Goal: Find specific page/section: Find specific page/section

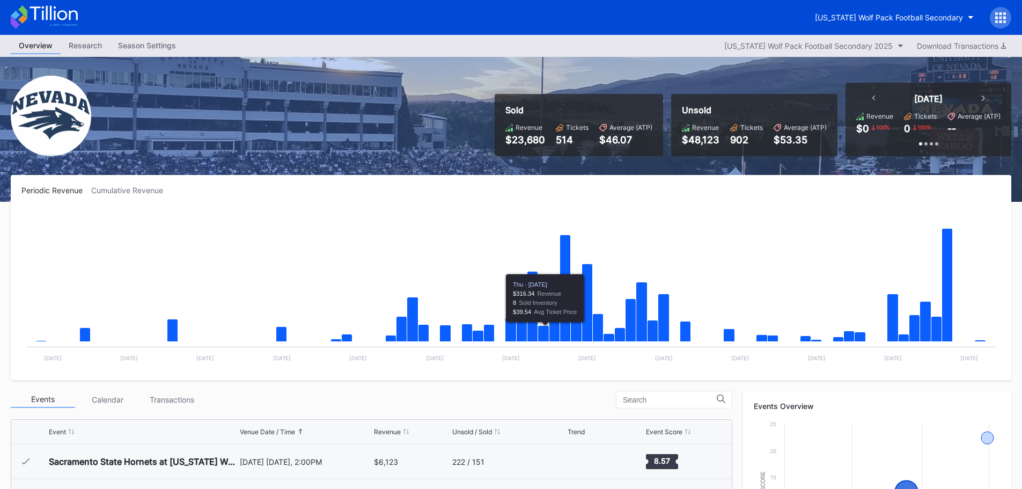
scroll to position [268, 0]
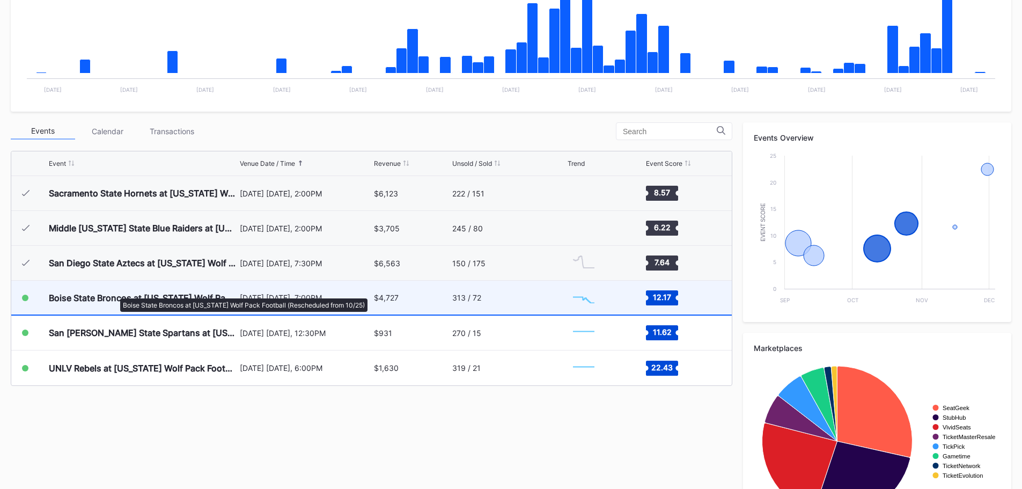
click at [115, 293] on div "Boise State Broncos at [US_STATE] Wolf Pack Football (Rescheduled from 10/25)" at bounding box center [143, 297] width 188 height 11
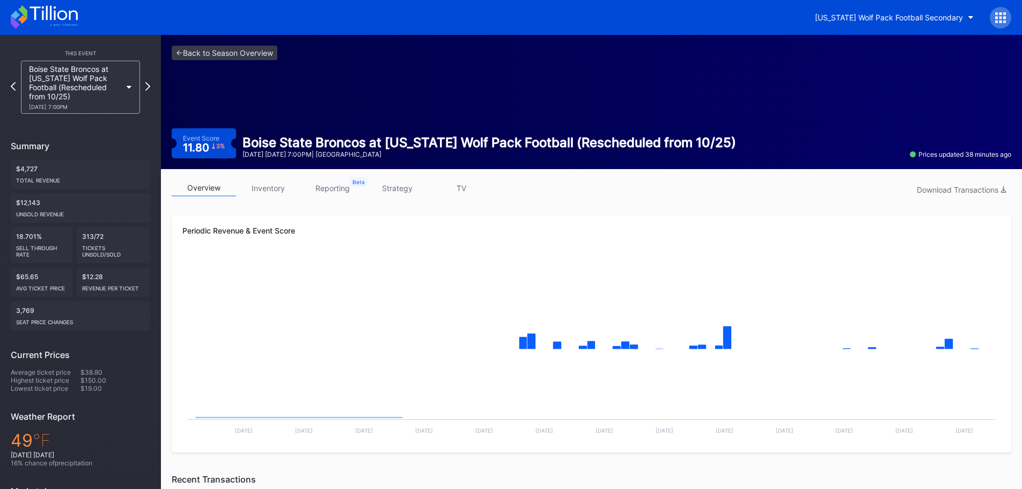
click at [277, 186] on link "inventory" at bounding box center [268, 188] width 64 height 17
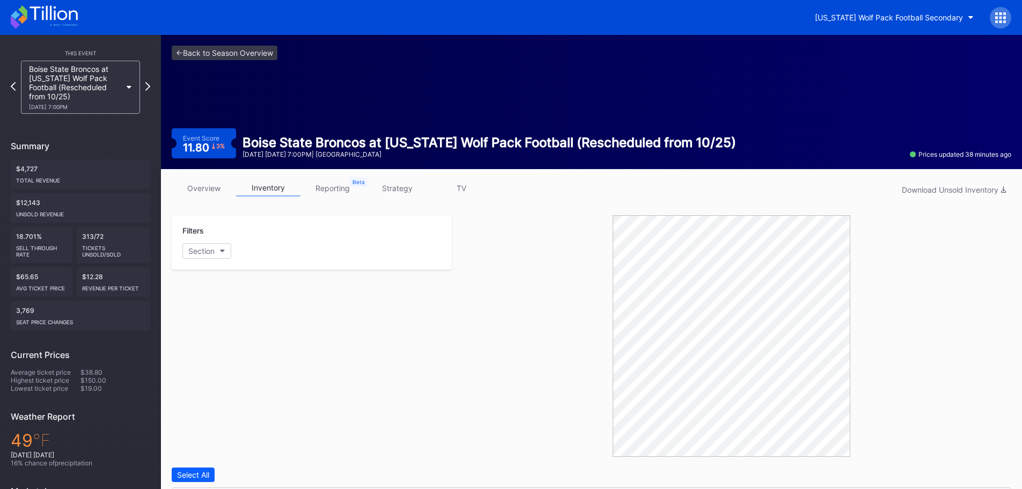
click at [217, 186] on link "overview" at bounding box center [204, 188] width 64 height 17
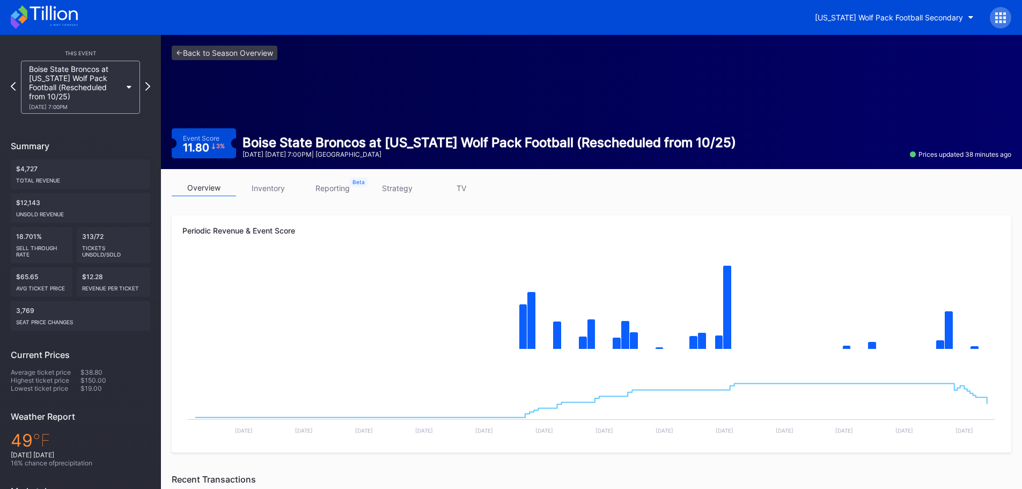
click at [56, 10] on icon at bounding box center [44, 17] width 67 height 24
